Goal: Task Accomplishment & Management: Manage account settings

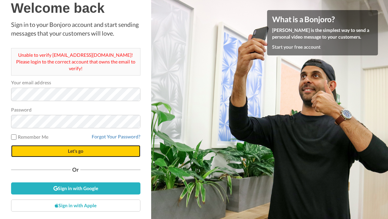
click at [71, 150] on span "Let's go" at bounding box center [75, 151] width 15 height 6
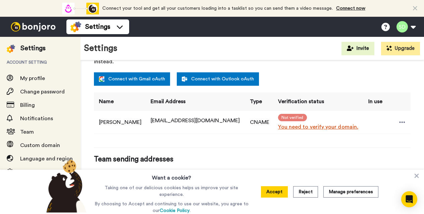
scroll to position [169, 0]
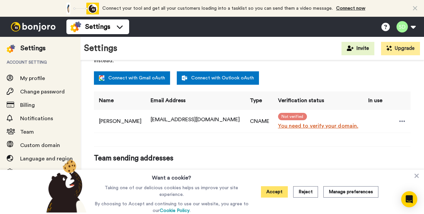
click at [272, 192] on button "Accept" at bounding box center [274, 192] width 27 height 11
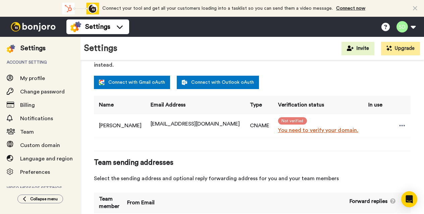
scroll to position [164, 0]
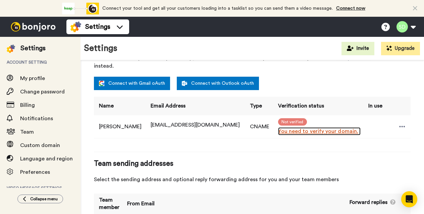
click at [325, 128] on link "You need to verify your domain." at bounding box center [319, 132] width 83 height 8
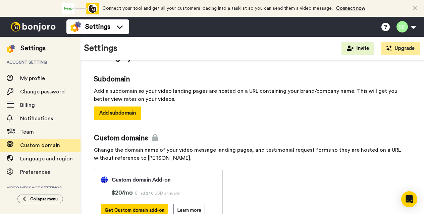
scroll to position [24, 0]
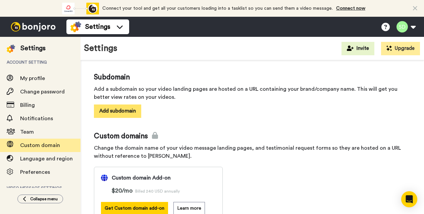
click at [124, 110] on button "Add subdomain" at bounding box center [117, 111] width 47 height 13
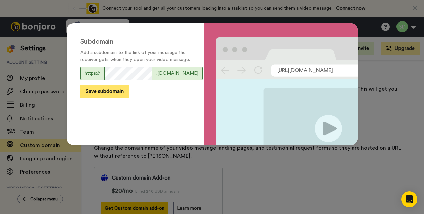
click at [110, 98] on button "Save subdomain" at bounding box center [104, 91] width 49 height 13
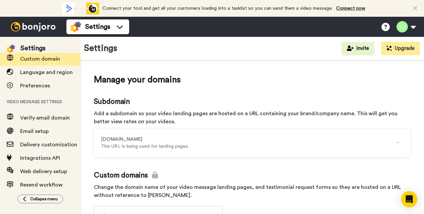
scroll to position [100, 0]
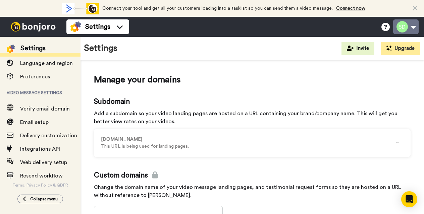
click at [413, 26] on button at bounding box center [406, 26] width 26 height 15
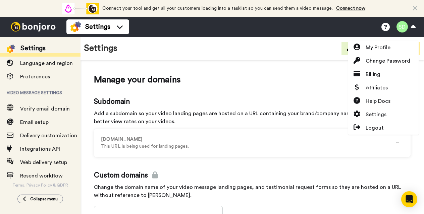
click at [317, 49] on div "Settings Invite Upgrade" at bounding box center [253, 48] width 344 height 23
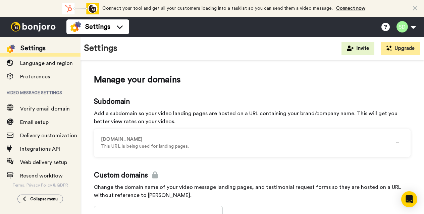
click at [415, 5] on icon at bounding box center [415, 8] width 4 height 7
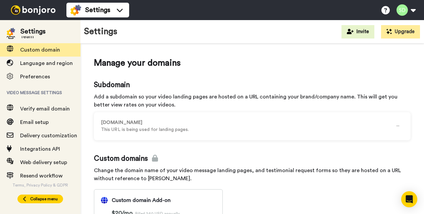
click at [24, 197] on icon at bounding box center [25, 199] width 4 height 5
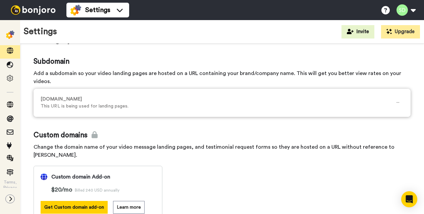
scroll to position [0, 0]
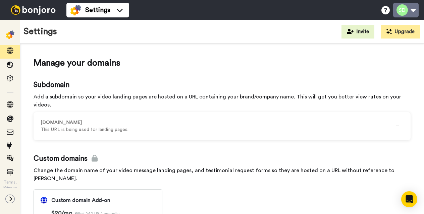
click at [413, 9] on button at bounding box center [406, 10] width 26 height 15
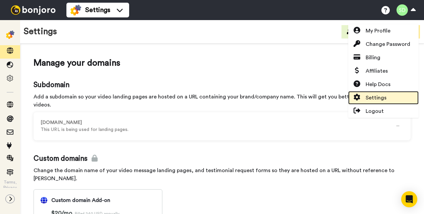
click at [376, 96] on span "Settings" at bounding box center [376, 98] width 21 height 8
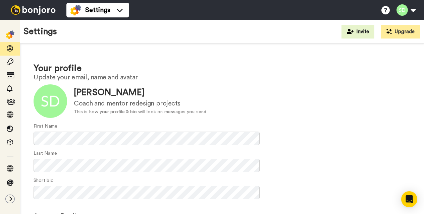
click at [9, 33] on img at bounding box center [10, 35] width 8 height 8
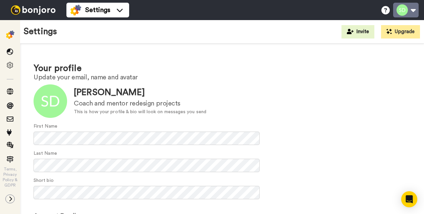
click at [413, 10] on button at bounding box center [406, 10] width 26 height 15
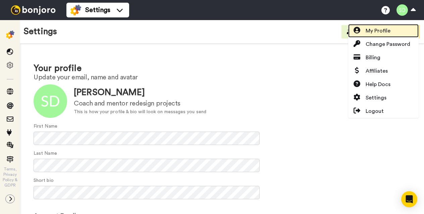
click at [382, 30] on span "My Profile" at bounding box center [378, 31] width 25 height 8
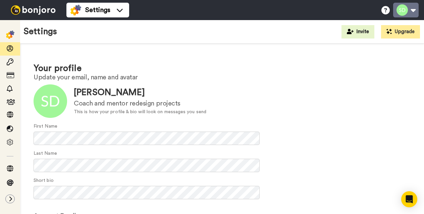
click at [413, 9] on button at bounding box center [406, 10] width 26 height 15
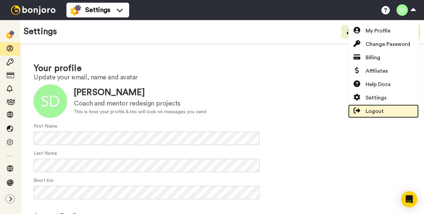
click at [378, 111] on span "Logout" at bounding box center [375, 111] width 18 height 8
